Goal: Information Seeking & Learning: Learn about a topic

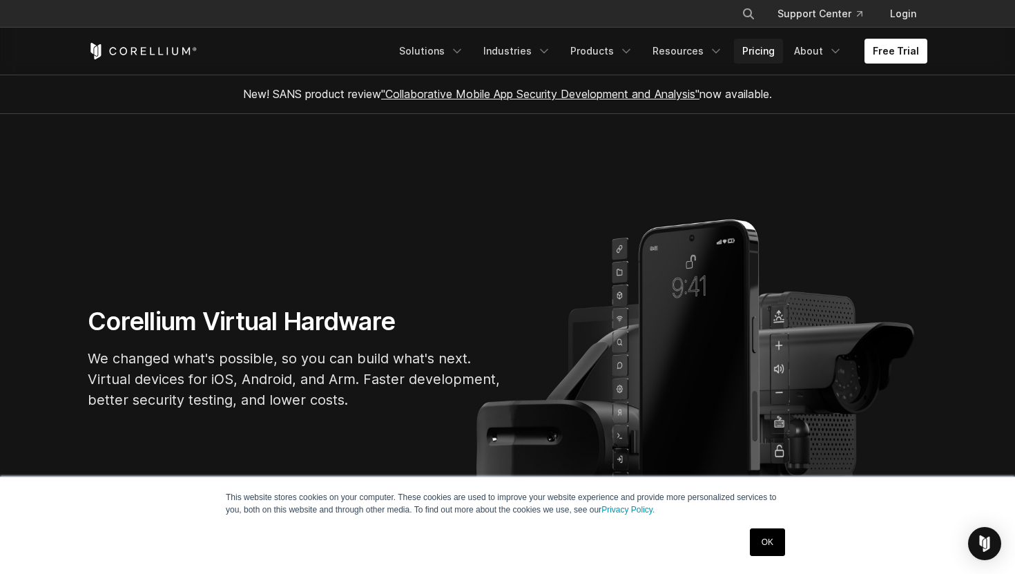
click at [764, 55] on link "Pricing" at bounding box center [758, 51] width 49 height 25
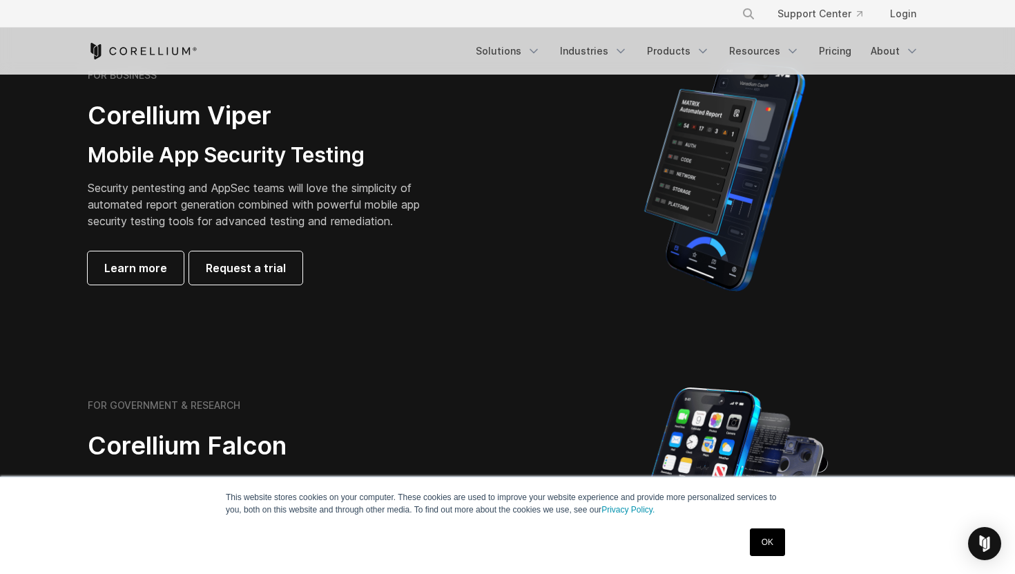
scroll to position [320, 0]
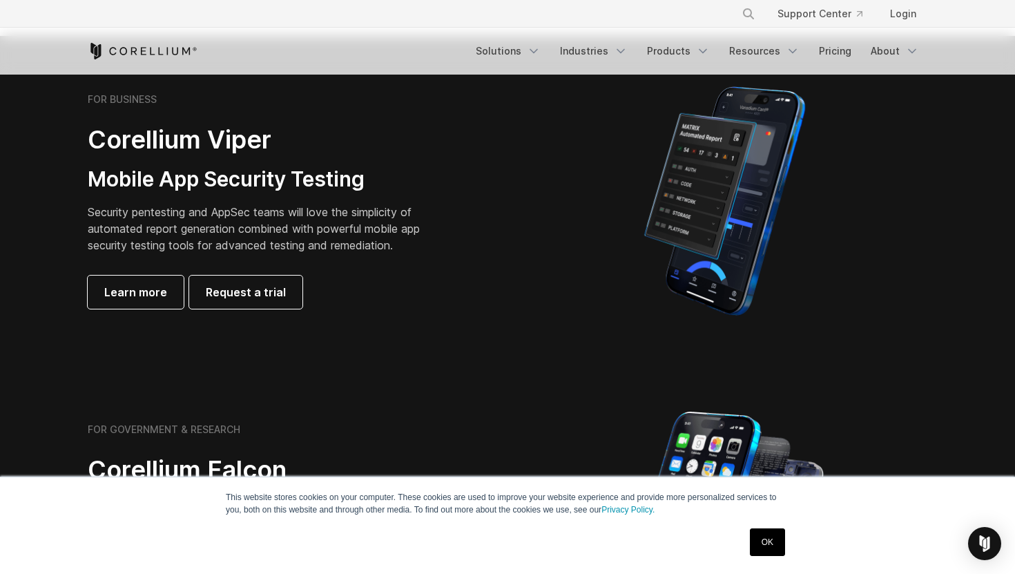
click at [756, 544] on link "OK" at bounding box center [767, 542] width 35 height 28
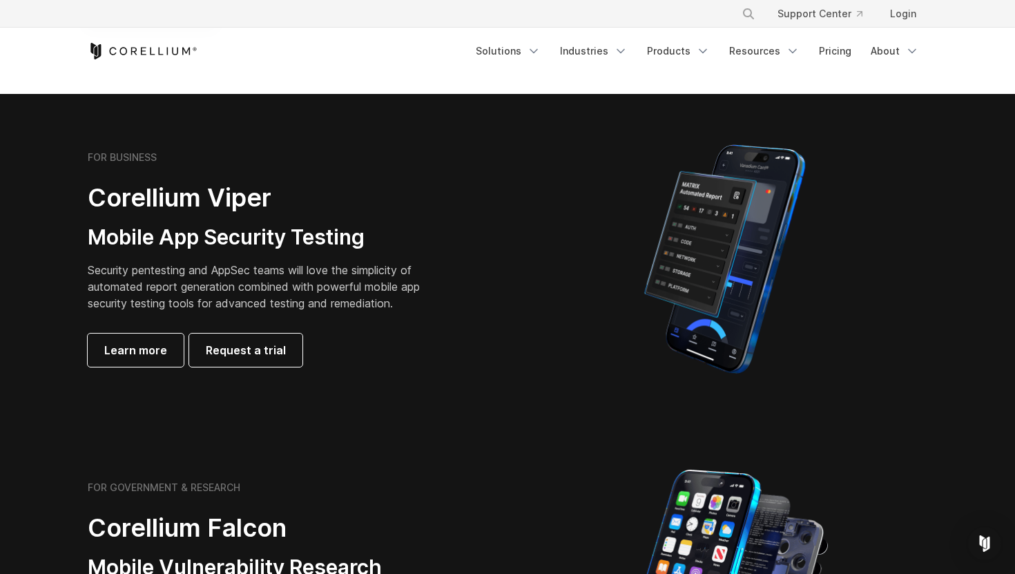
scroll to position [207, 0]
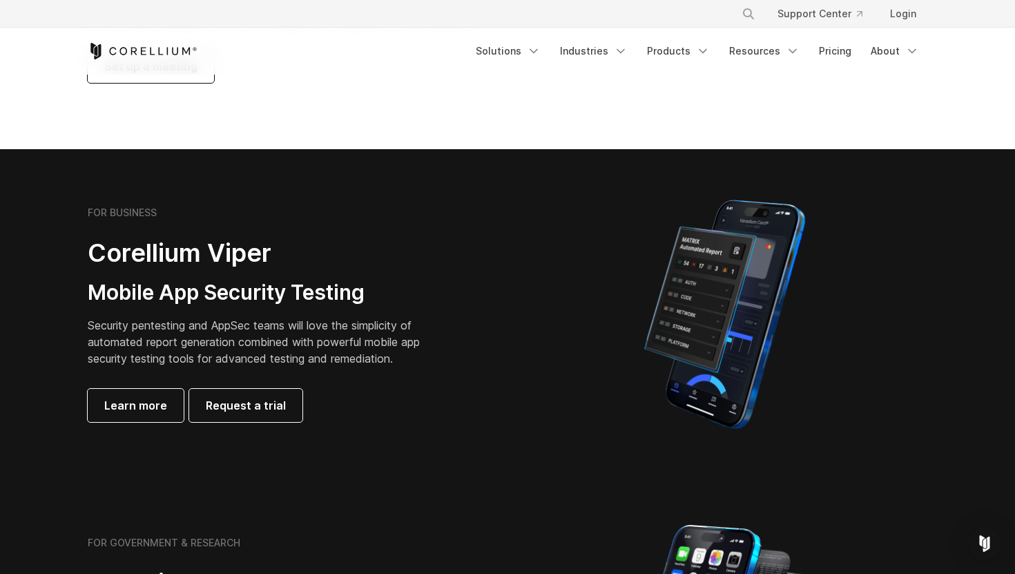
click at [743, 253] on img at bounding box center [725, 314] width 208 height 242
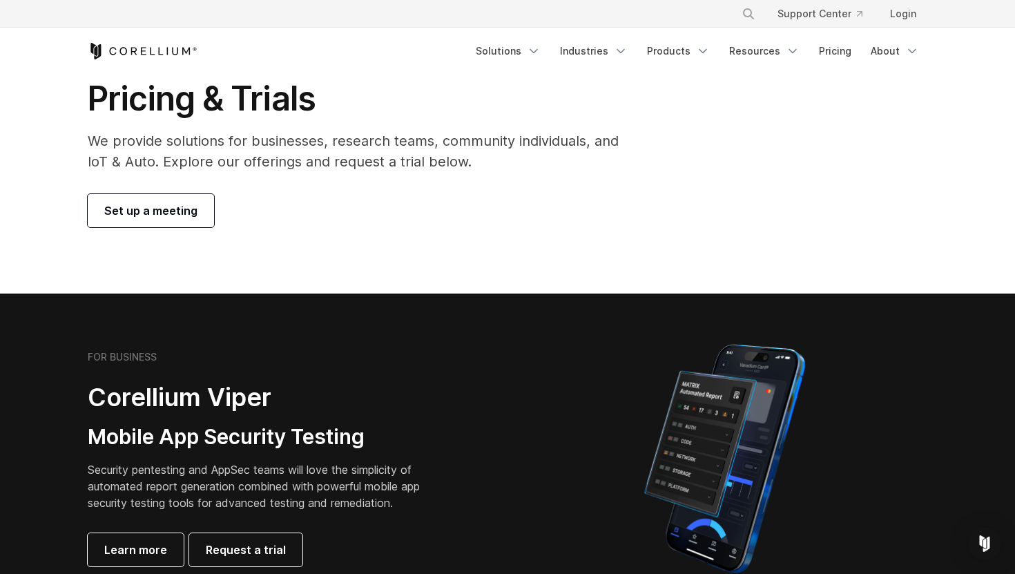
scroll to position [0, 0]
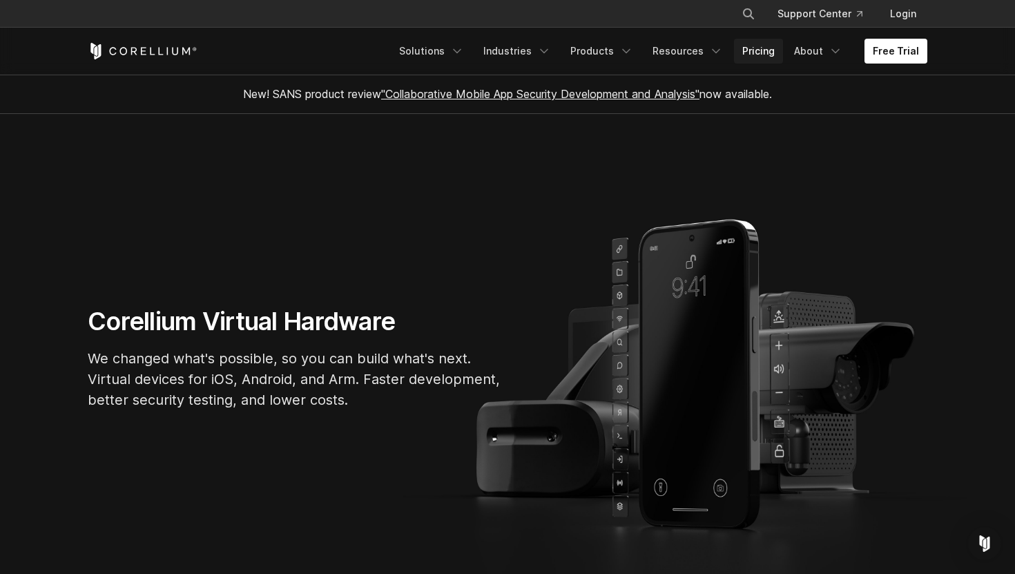
click at [771, 55] on link "Pricing" at bounding box center [758, 51] width 49 height 25
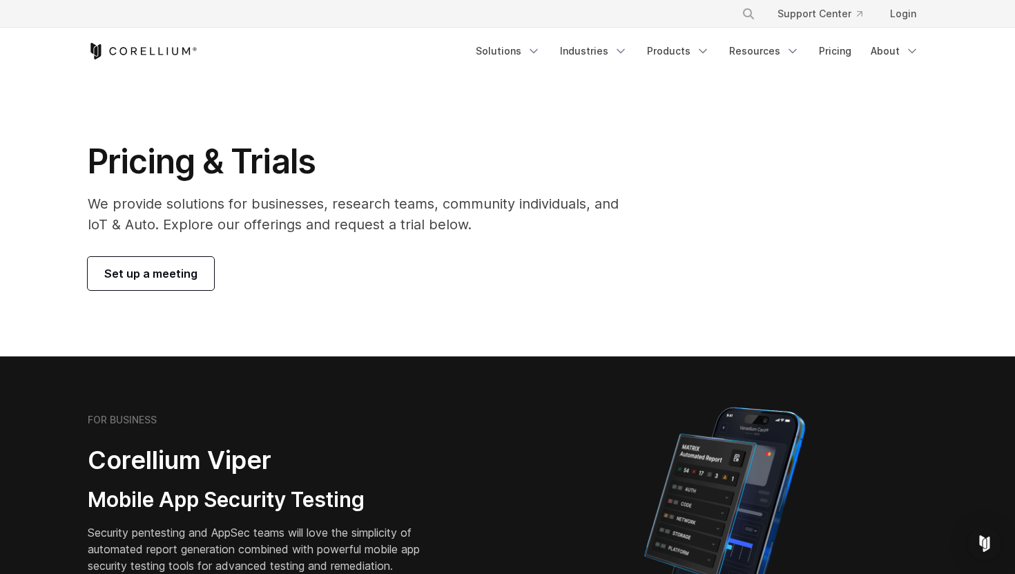
click at [569, 493] on div at bounding box center [724, 522] width 406 height 242
click at [886, 11] on link "Login" at bounding box center [903, 13] width 48 height 25
click at [896, 18] on link "Login" at bounding box center [903, 13] width 48 height 25
click at [579, 184] on div "Pricing & Trials We provide solutions for businesses, research teams, community…" at bounding box center [363, 215] width 578 height 149
click at [513, 383] on section "FOR BUSINESS Corellium Viper Mobile App Security Testing Security pentesting an…" at bounding box center [507, 521] width 1015 height 330
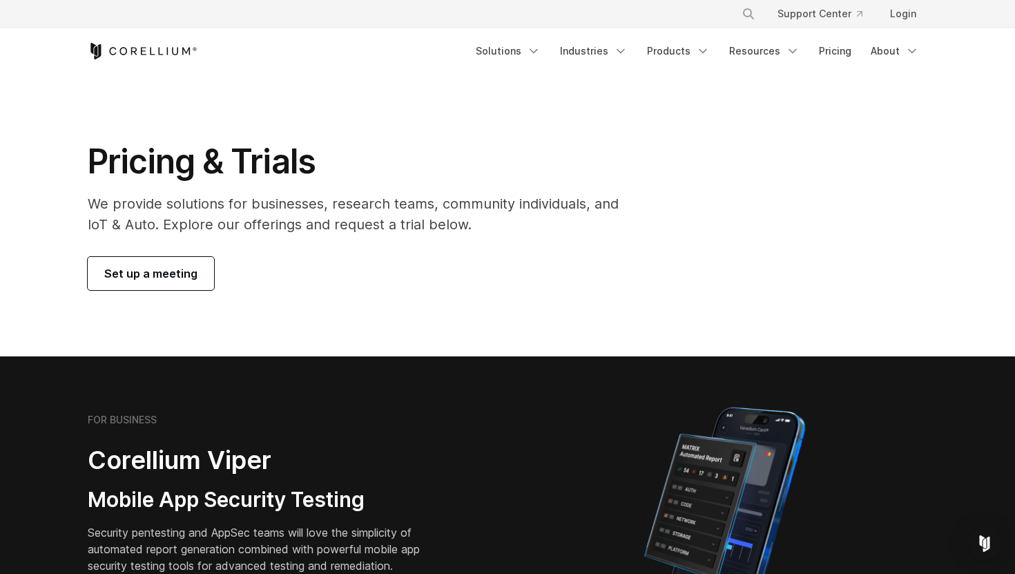
click at [513, 383] on section "FOR BUSINESS Corellium Viper Mobile App Security Testing Security pentesting an…" at bounding box center [507, 521] width 1015 height 330
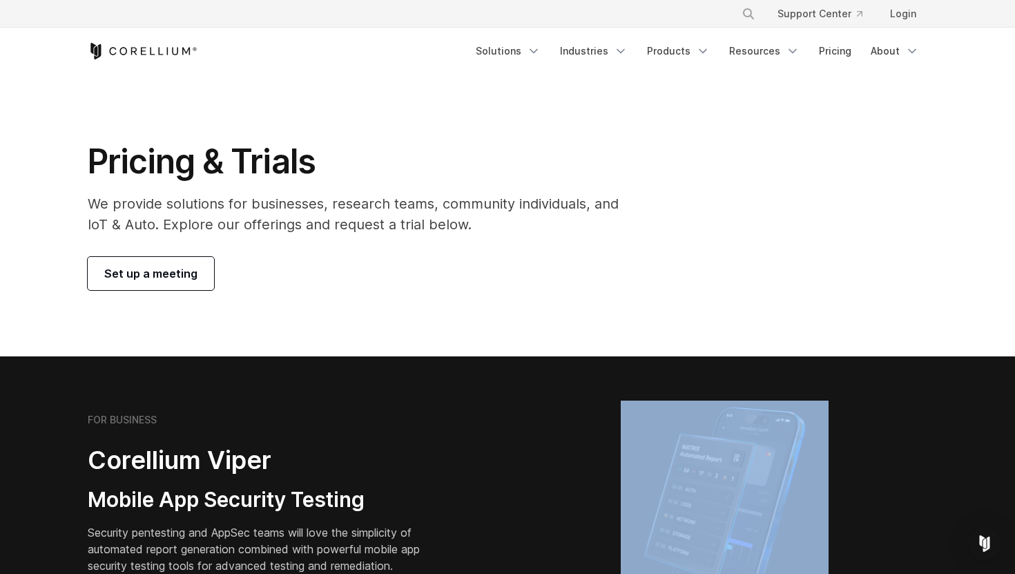
click at [513, 383] on section "FOR BUSINESS Corellium Viper Mobile App Security Testing Security pentesting an…" at bounding box center [507, 521] width 1015 height 330
